Goal: Information Seeking & Learning: Learn about a topic

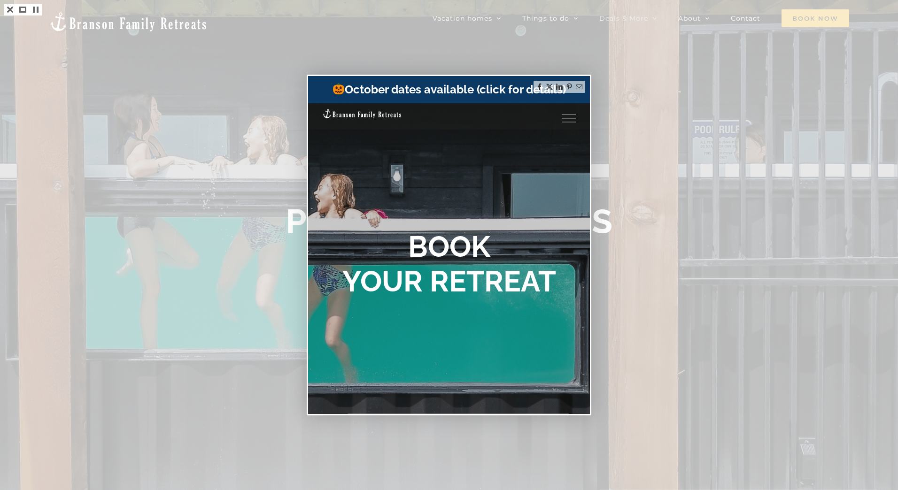
click at [562, 119] on div "Toggle Menu" at bounding box center [569, 118] width 14 height 1
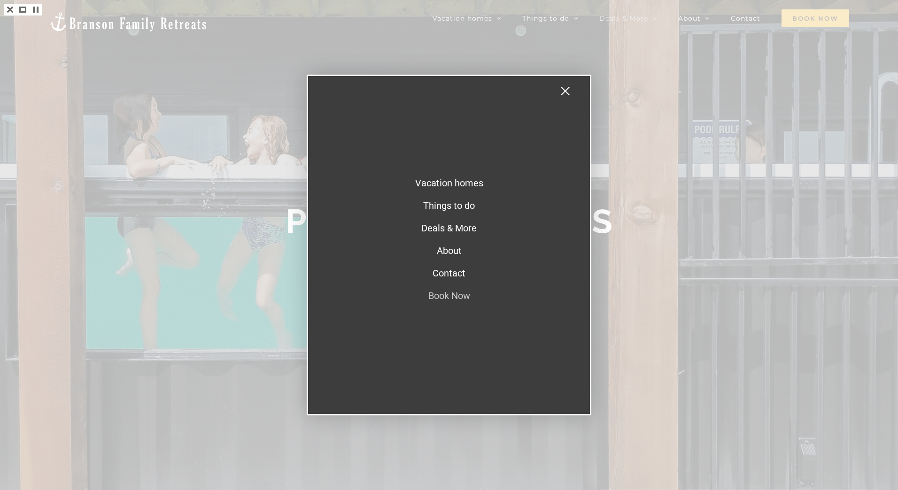
click at [210, 75] on div at bounding box center [449, 245] width 898 height 490
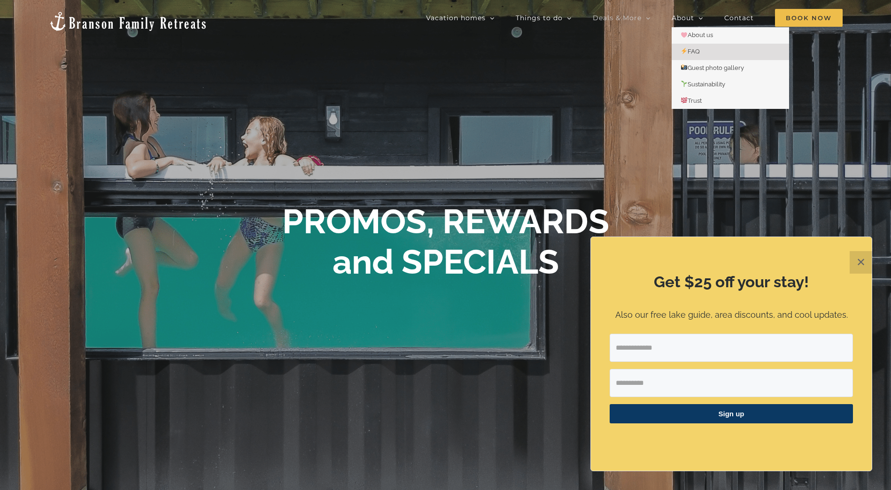
click at [696, 46] on link "FAQ" at bounding box center [730, 52] width 117 height 16
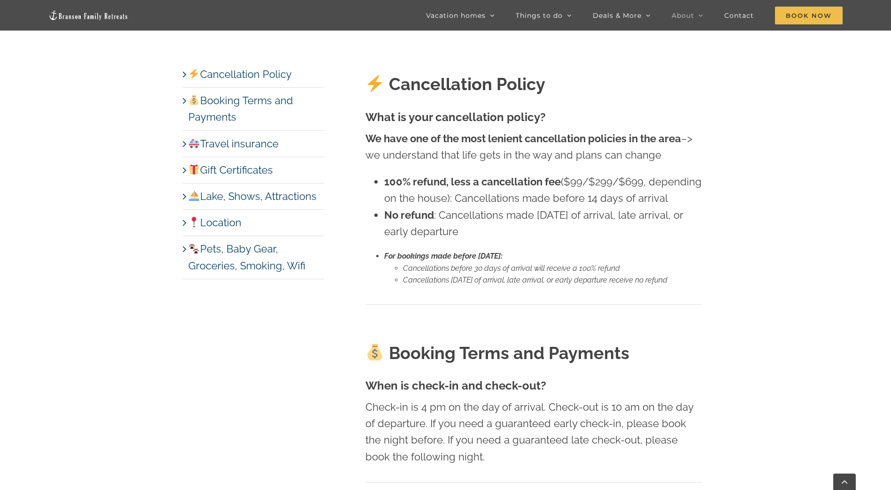
scroll to position [658, 0]
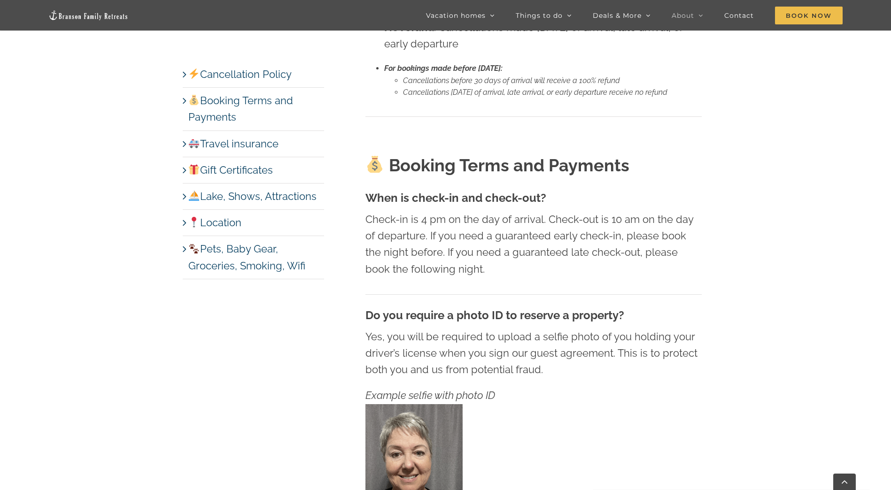
click at [210, 251] on link "Pets, Baby Gear, Groceries, Smoking, Wifi" at bounding box center [246, 257] width 117 height 29
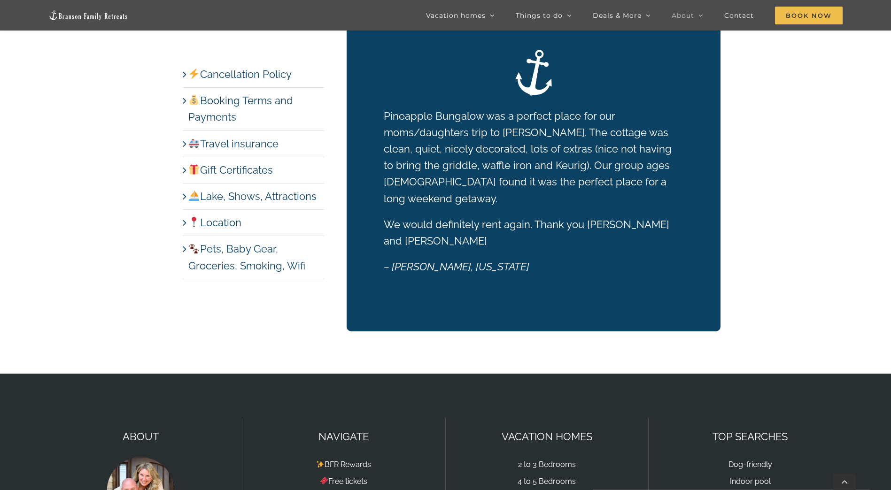
scroll to position [5541, 0]
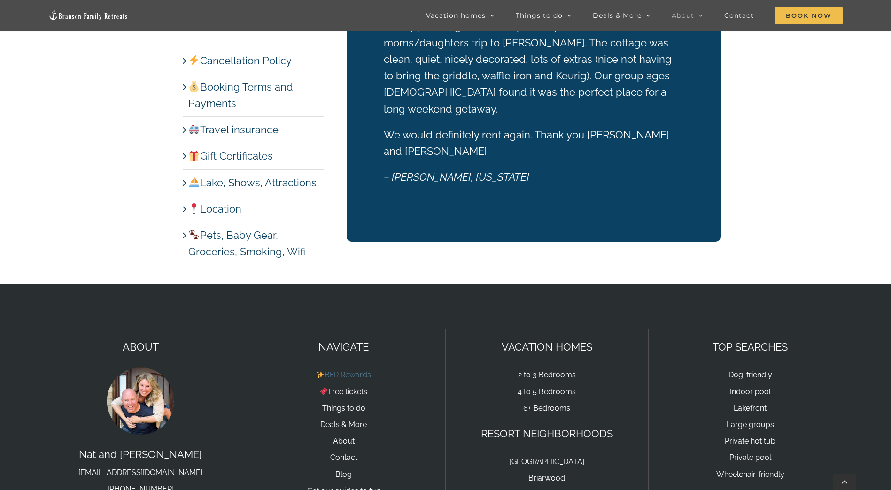
click at [335, 371] on link "BFR Rewards" at bounding box center [343, 375] width 55 height 9
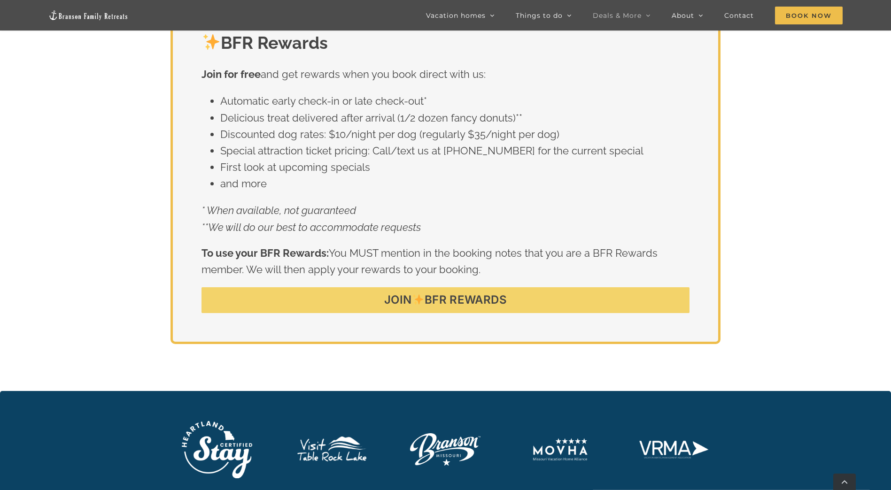
click at [298, 301] on link "JOIN BFR REWARDS" at bounding box center [446, 300] width 488 height 26
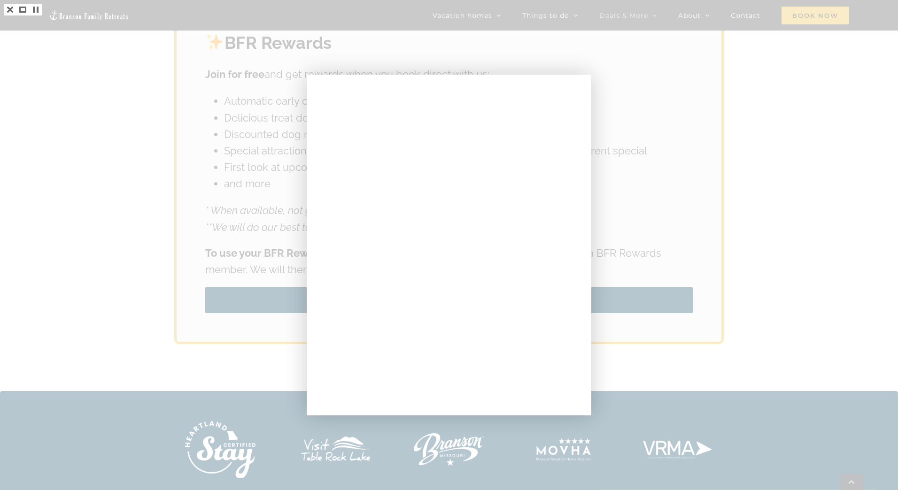
click at [661, 78] on div at bounding box center [449, 245] width 898 height 490
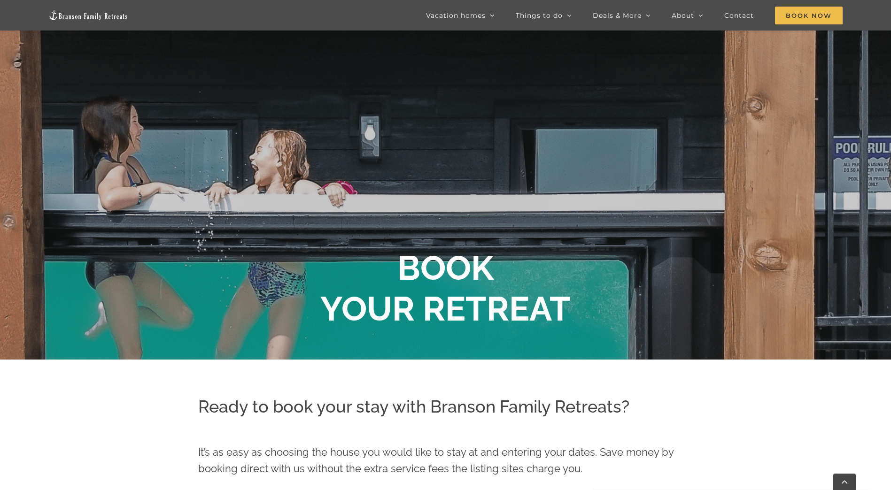
scroll to position [141, 0]
